Goal: Task Accomplishment & Management: Manage account settings

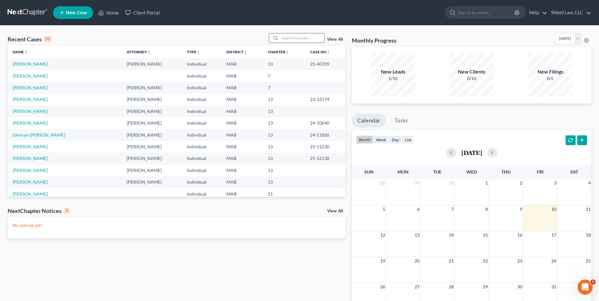
click at [297, 39] on input "search" at bounding box center [302, 37] width 44 height 9
type input "l"
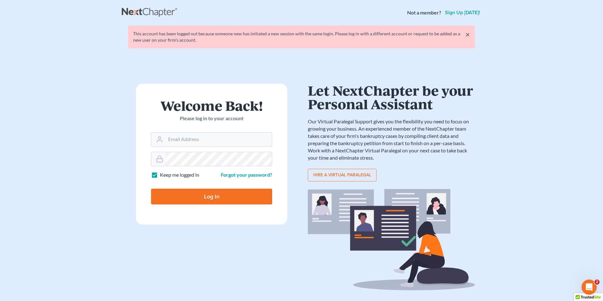
type input "Hunter@shieldlaw.com"
click at [203, 203] on input "Log In" at bounding box center [211, 197] width 121 height 16
type input "Thinking..."
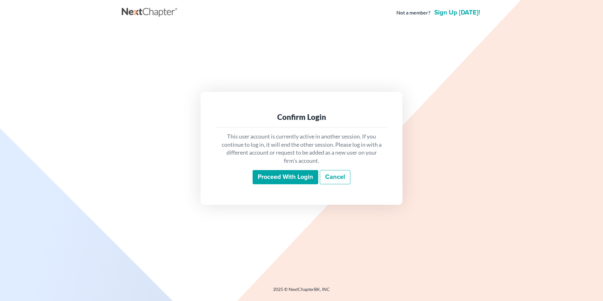
click at [270, 174] on input "Proceed with login" at bounding box center [286, 177] width 66 height 15
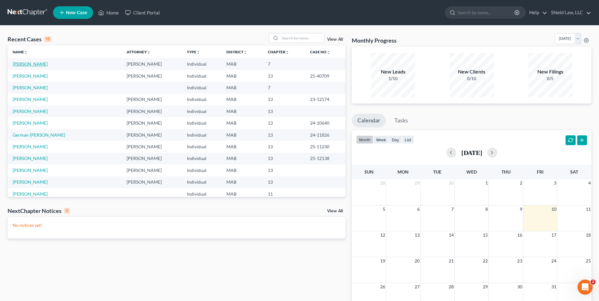
drag, startPoint x: 21, startPoint y: 62, endPoint x: 69, endPoint y: 54, distance: 48.4
click at [22, 62] on link "[PERSON_NAME]" at bounding box center [30, 63] width 35 height 5
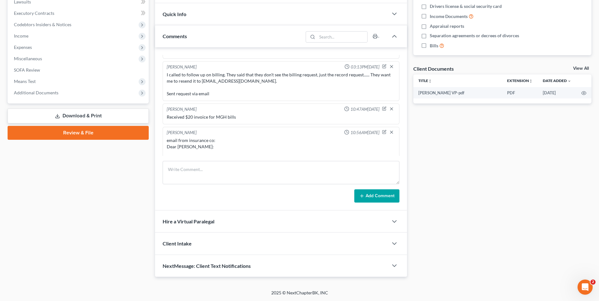
scroll to position [1356, 0]
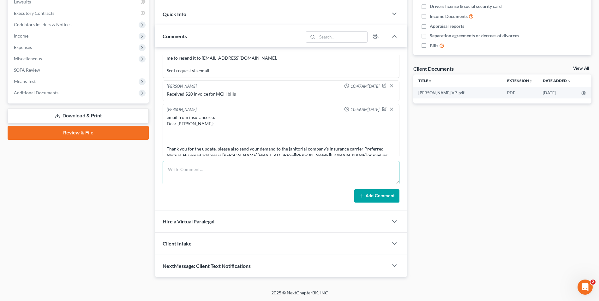
click at [220, 165] on textarea at bounding box center [281, 172] width 237 height 23
type textarea "e"
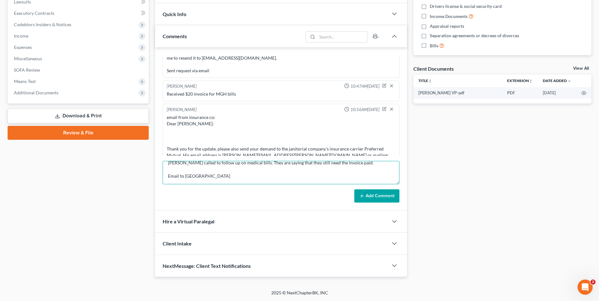
paste textarea "MGH is stating that they haven't received the payment for the invoice they sent…"
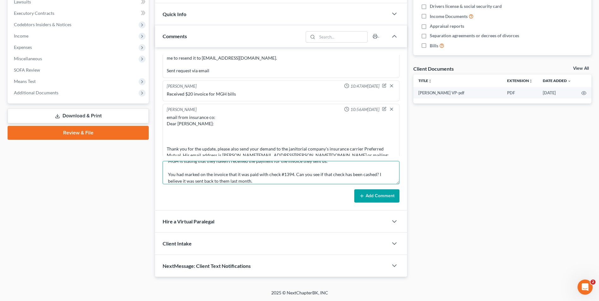
type textarea "Beth called to follow up on medical bills. They are saying that they still need…"
click at [369, 199] on button "Add Comment" at bounding box center [376, 195] width 45 height 13
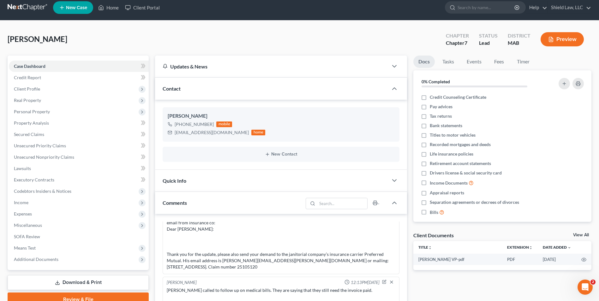
scroll to position [0, 0]
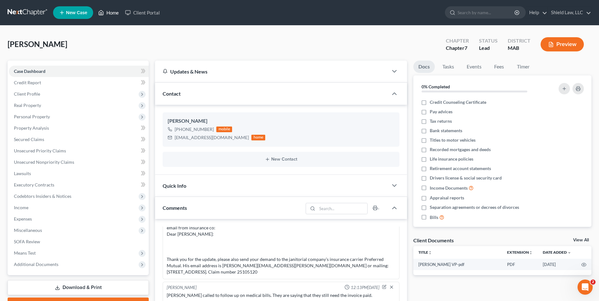
click at [109, 14] on link "Home" at bounding box center [108, 12] width 27 height 11
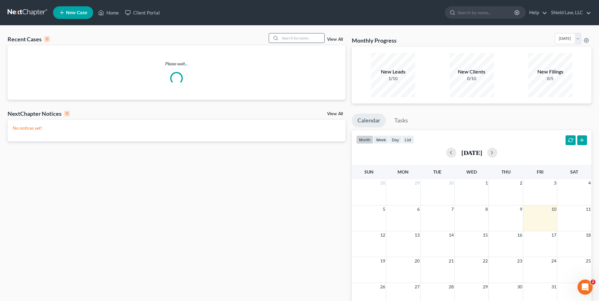
click at [294, 34] on input "search" at bounding box center [302, 37] width 44 height 9
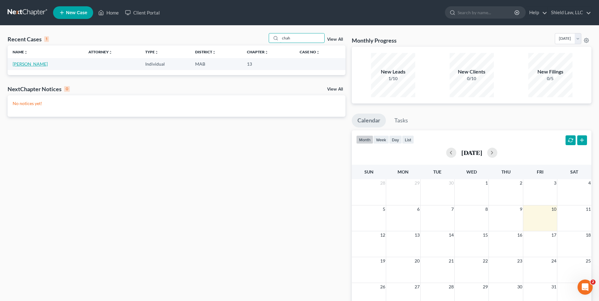
type input "chah"
click at [18, 62] on link "[PERSON_NAME]" at bounding box center [30, 63] width 35 height 5
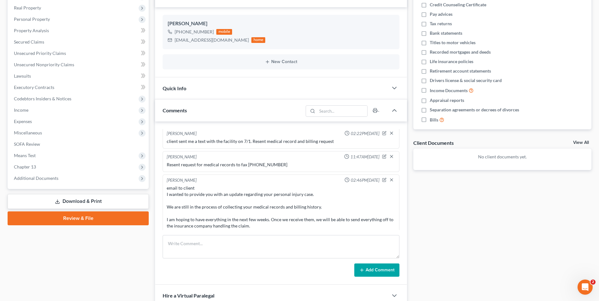
scroll to position [14, 0]
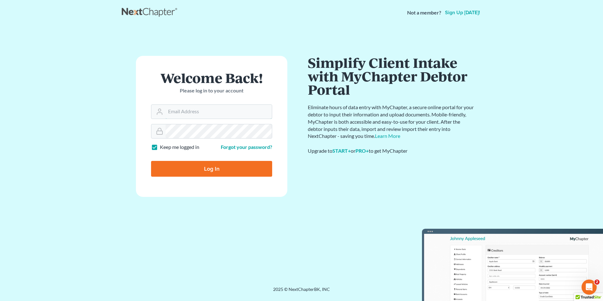
type input "[EMAIL_ADDRESS][DOMAIN_NAME]"
click at [215, 168] on input "Log In" at bounding box center [211, 169] width 121 height 16
type input "Thinking..."
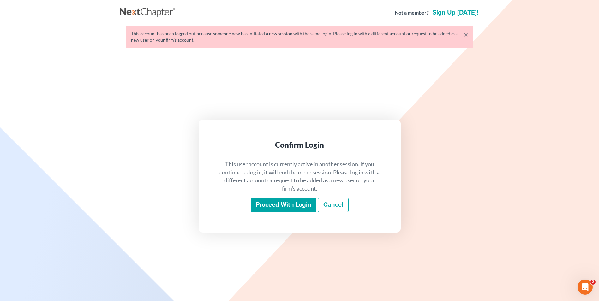
click at [286, 211] on input "Proceed with login" at bounding box center [284, 205] width 66 height 15
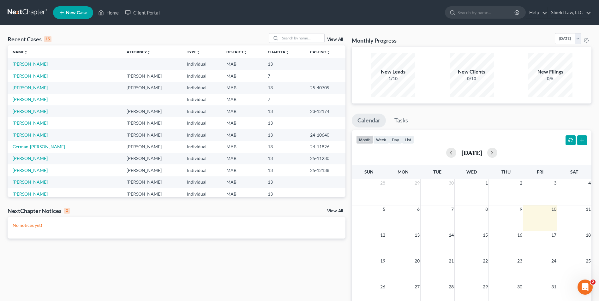
click at [28, 66] on link "[PERSON_NAME]" at bounding box center [30, 63] width 35 height 5
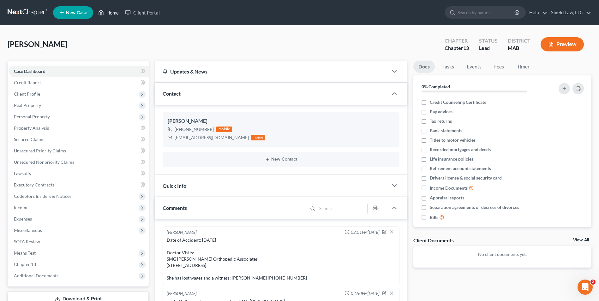
click at [117, 13] on link "Home" at bounding box center [108, 12] width 27 height 11
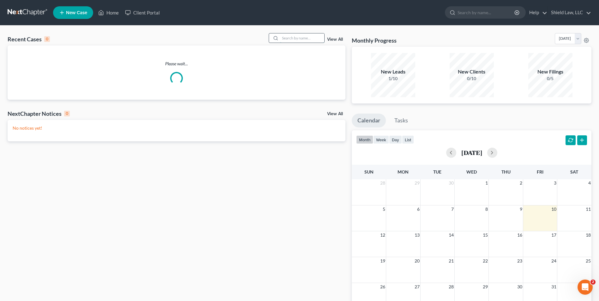
click at [316, 35] on input "search" at bounding box center [302, 37] width 44 height 9
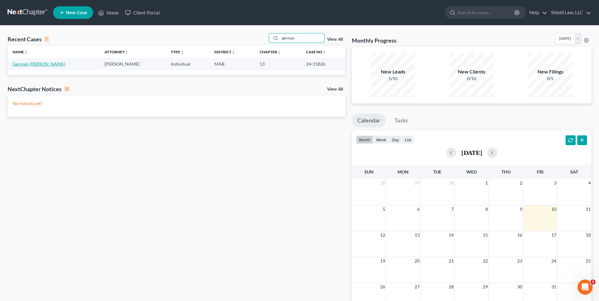
type input "german"
click at [37, 65] on link "German-[PERSON_NAME]" at bounding box center [39, 63] width 52 height 5
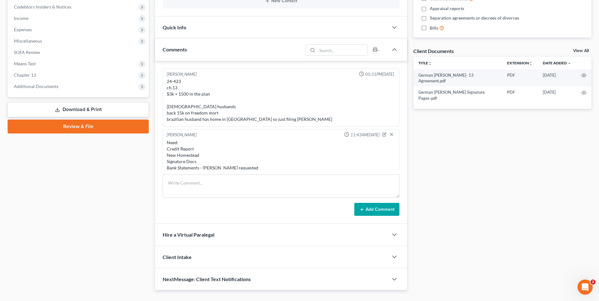
scroll to position [861, 0]
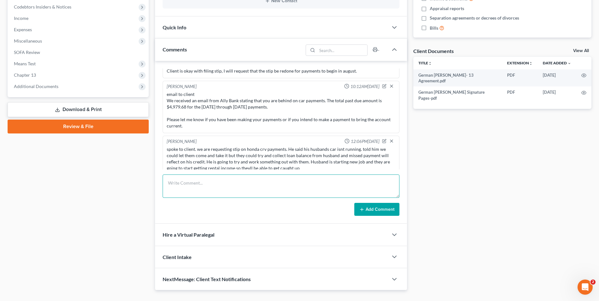
click at [228, 194] on textarea at bounding box center [281, 186] width 237 height 23
paste textarea "The mortgage company has filed a notice with the court stating that you have de…"
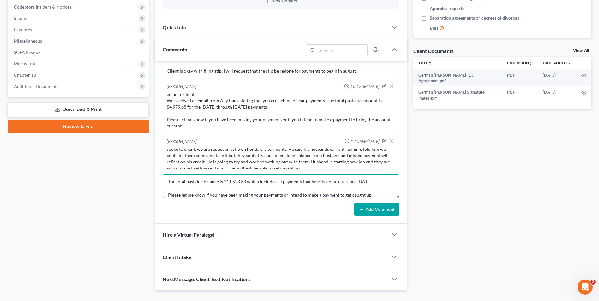
type textarea "email to client The mortgage company has filed a notice with the court stating …"
click at [362, 204] on button "Add Comment" at bounding box center [376, 209] width 45 height 13
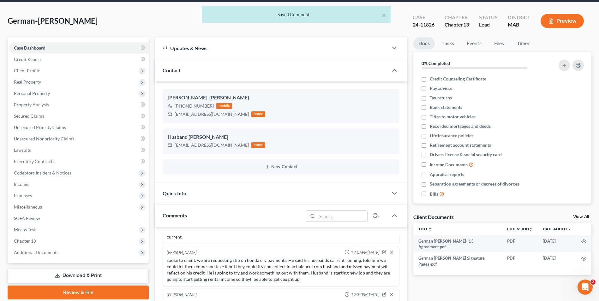
scroll to position [0, 0]
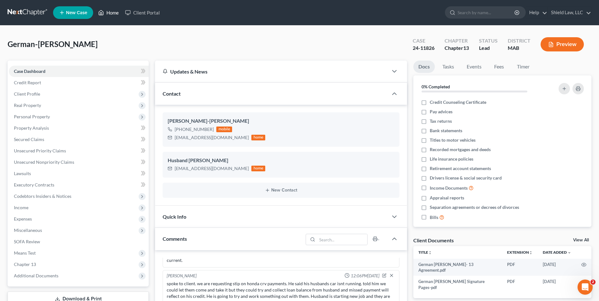
click at [113, 12] on link "Home" at bounding box center [108, 12] width 27 height 11
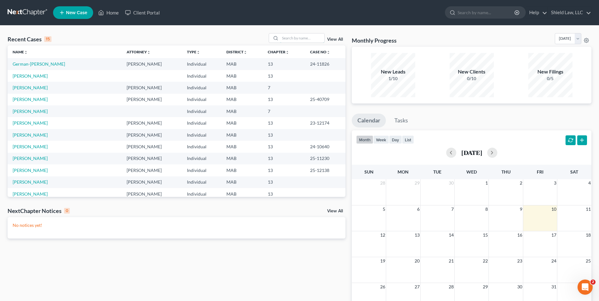
drag, startPoint x: 285, startPoint y: 35, endPoint x: 287, endPoint y: 33, distance: 3.6
click at [287, 35] on input "search" at bounding box center [302, 37] width 44 height 9
type input "kasse"
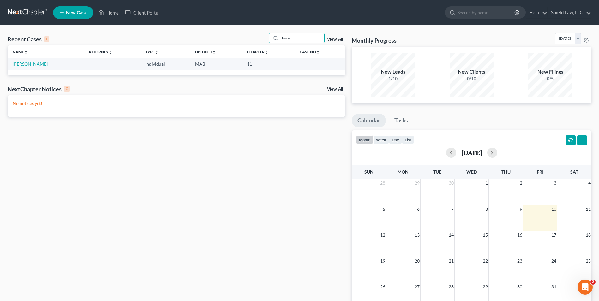
drag, startPoint x: 39, startPoint y: 64, endPoint x: 63, endPoint y: 70, distance: 24.9
click at [39, 64] on link "[PERSON_NAME]" at bounding box center [30, 63] width 35 height 5
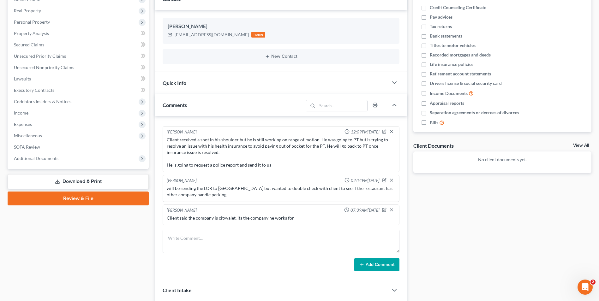
scroll to position [34, 0]
click at [41, 267] on div "Case Dashboard Payments Invoices Payments Payments Credit Report Client Profile" at bounding box center [77, 145] width 147 height 358
